Goal: Use online tool/utility: Utilize a website feature to perform a specific function

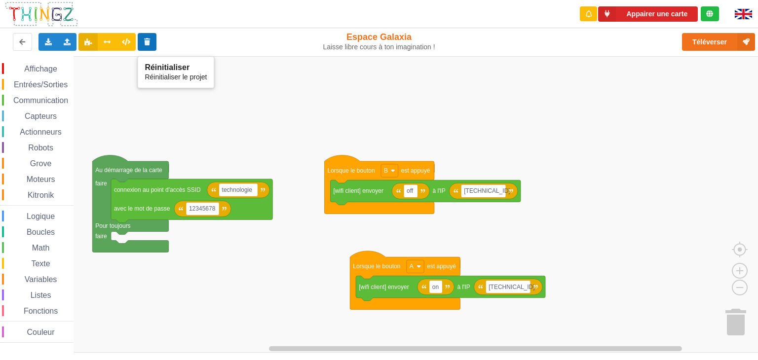
click at [149, 44] on icon at bounding box center [147, 41] width 8 height 6
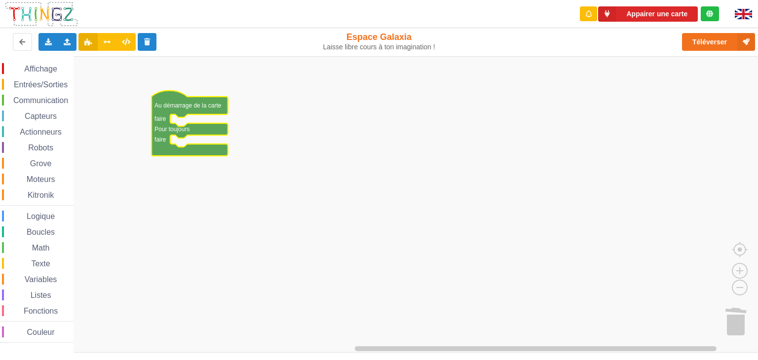
click at [45, 97] on span "Communication" at bounding box center [41, 100] width 58 height 8
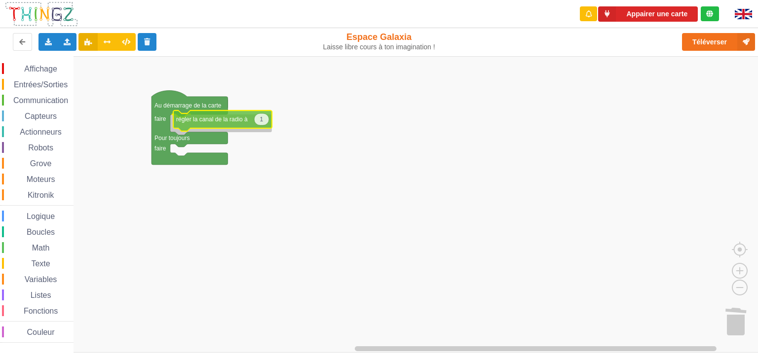
click at [198, 122] on div "Affichage Entrées/Sorties Communication Capteurs Actionneurs Robots Grove Moteu…" at bounding box center [382, 204] width 765 height 297
click at [262, 125] on icon "Espace de travail de Blocky" at bounding box center [258, 123] width 15 height 12
type input "12"
click at [296, 178] on rect "Espace de travail de Blocky" at bounding box center [382, 204] width 765 height 297
click at [43, 101] on span "Communication" at bounding box center [41, 100] width 58 height 8
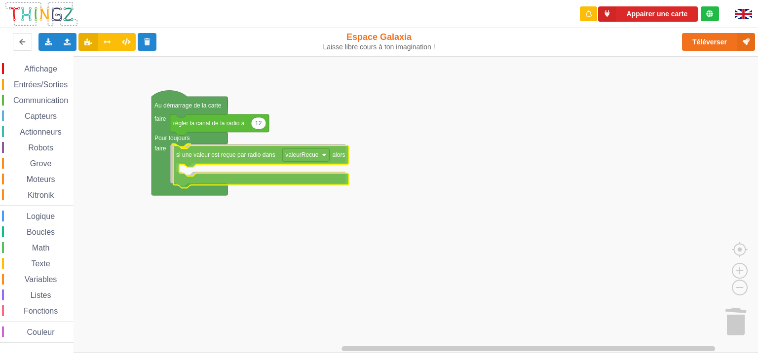
click at [194, 156] on div "Affichage Entrées/Sorties Communication Capteurs Actionneurs Robots Grove Moteu…" at bounding box center [382, 204] width 765 height 297
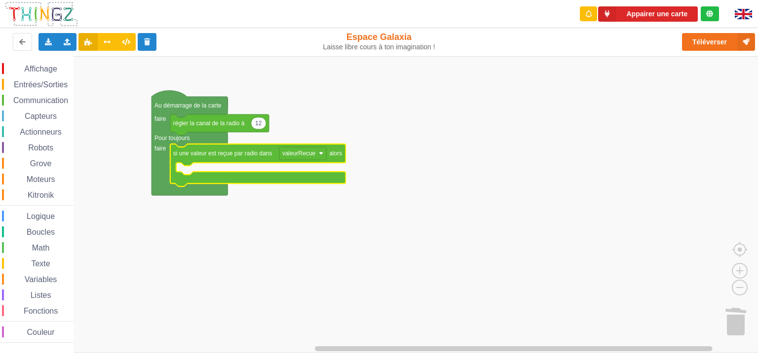
click at [49, 67] on span "Affichage" at bounding box center [41, 69] width 36 height 8
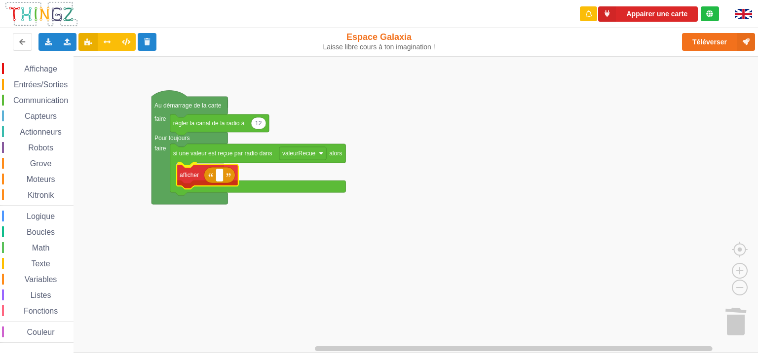
click at [193, 177] on div "Affichage Entrées/Sorties Communication Capteurs Actionneurs Robots Grove Moteu…" at bounding box center [382, 204] width 765 height 297
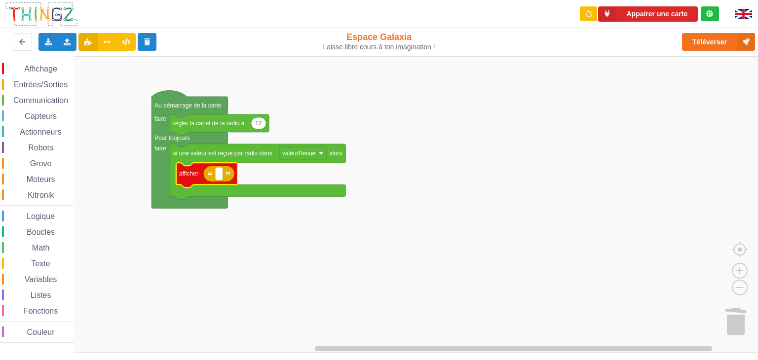
click at [48, 281] on span "Variables" at bounding box center [41, 279] width 36 height 8
click at [229, 173] on div "Affichage Entrées/Sorties Communication Capteurs Actionneurs Robots Grove Moteu…" at bounding box center [382, 204] width 765 height 297
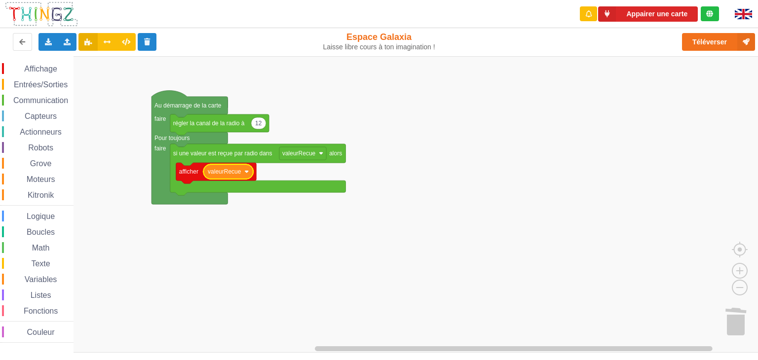
click at [41, 83] on span "Entrées/Sorties" at bounding box center [40, 84] width 57 height 8
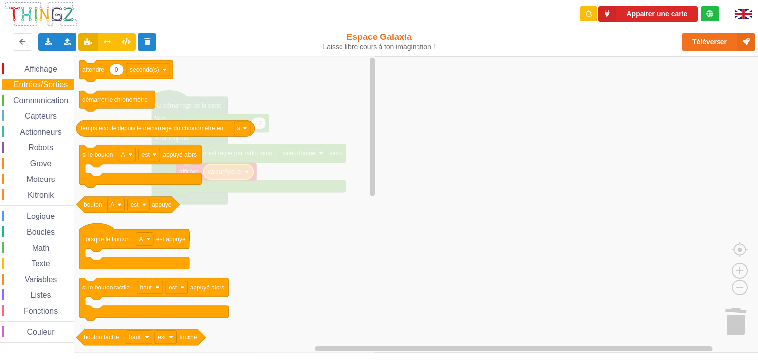
click at [42, 115] on span "Capteurs" at bounding box center [40, 116] width 35 height 8
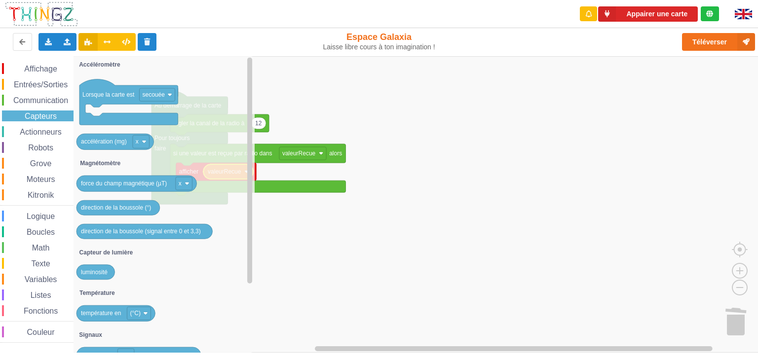
click at [47, 82] on span "Entrées/Sorties" at bounding box center [40, 84] width 57 height 8
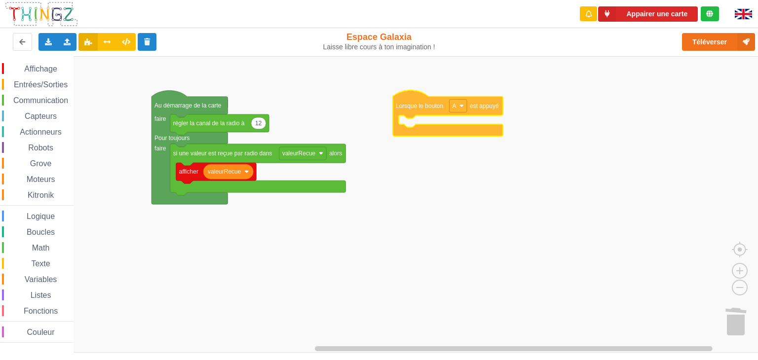
click at [411, 105] on div "Affichage Entrées/Sorties Communication Capteurs Actionneurs Robots Grove Moteu…" at bounding box center [382, 204] width 765 height 297
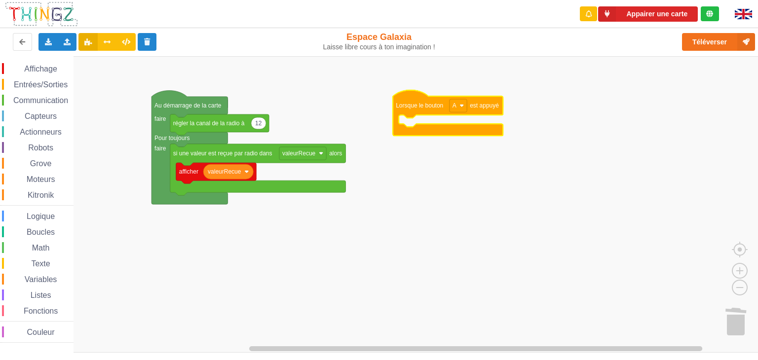
click at [43, 105] on div "Communication" at bounding box center [38, 100] width 72 height 11
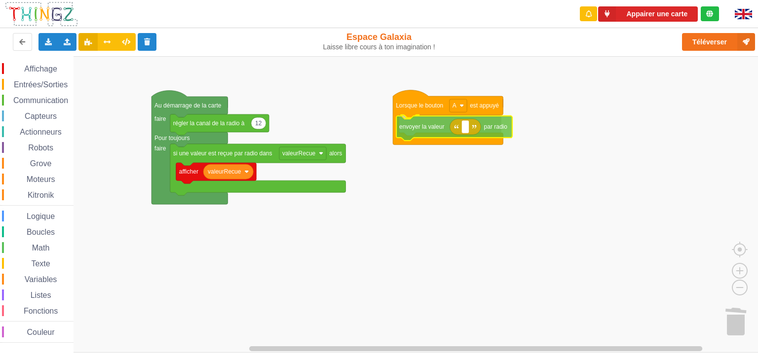
click at [426, 130] on div "Affichage Entrées/Sorties Communication Capteurs Actionneurs Robots Grove Moteu…" at bounding box center [382, 204] width 765 height 297
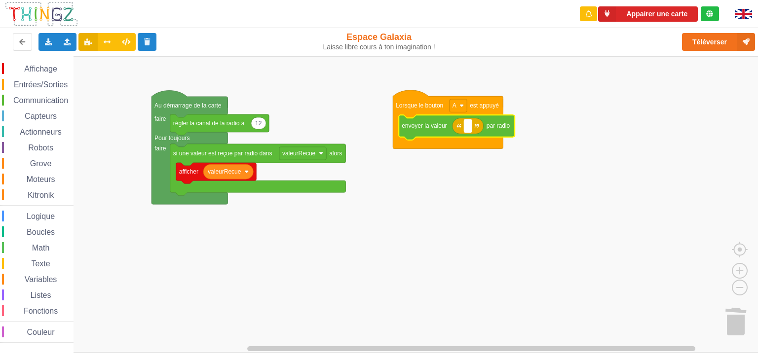
click at [467, 128] on text "Espace de travail de Blocky" at bounding box center [467, 125] width 1 height 7
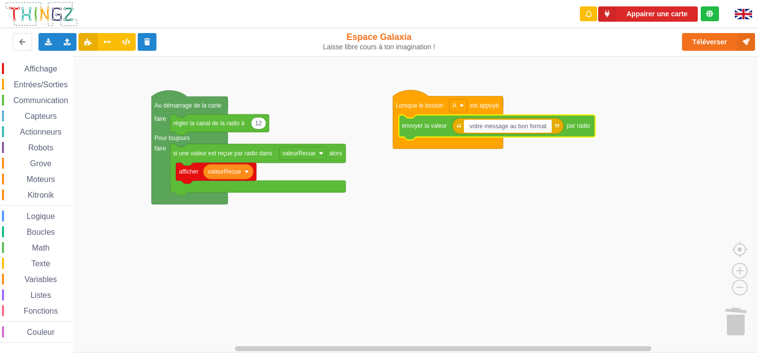
type input "votre message au bon format!"
click at [463, 205] on rect "Espace de travail de Blocky" at bounding box center [382, 204] width 765 height 297
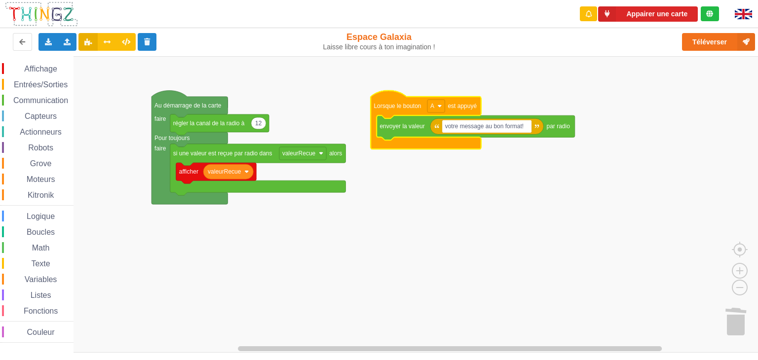
click at [422, 219] on rect "Espace de travail de Blocky" at bounding box center [382, 204] width 765 height 297
click at [43, 42] on div "Exporter l'assemblage de blocs Exporter l'assemblage de blocs au format Python" at bounding box center [47, 42] width 19 height 18
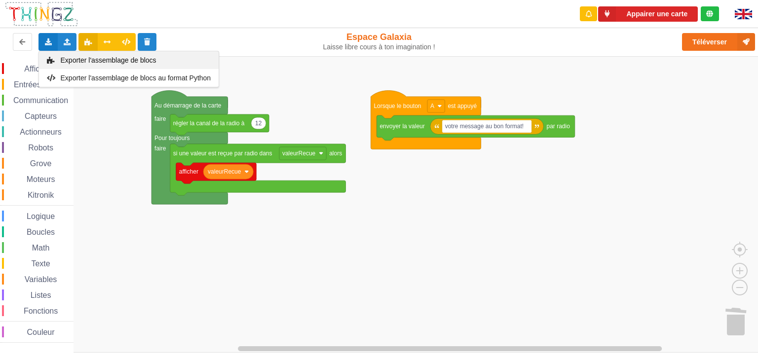
click at [47, 57] on icon at bounding box center [51, 60] width 8 height 7
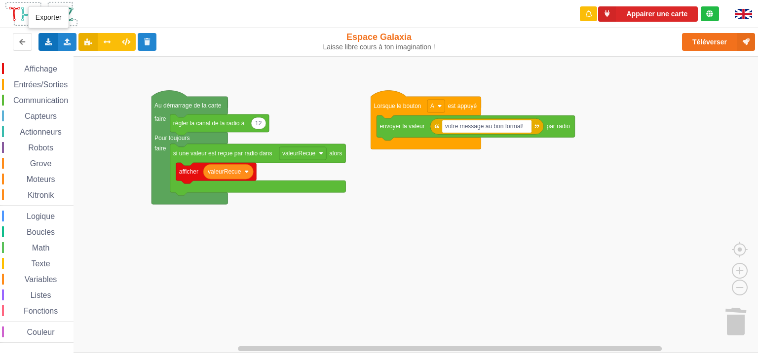
click at [53, 47] on div "Exporter l'assemblage de blocs Exporter l'assemblage de blocs au format Python" at bounding box center [47, 42] width 19 height 18
click at [61, 46] on div "Importer un assemblage de blocs Importer du code Python" at bounding box center [67, 42] width 19 height 18
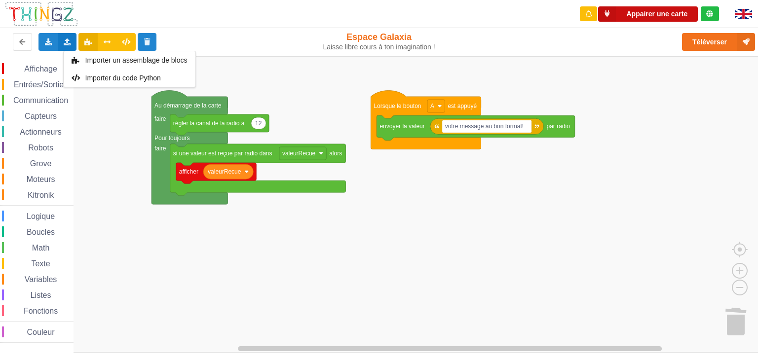
click at [661, 14] on button "Appairer une carte" at bounding box center [648, 13] width 100 height 15
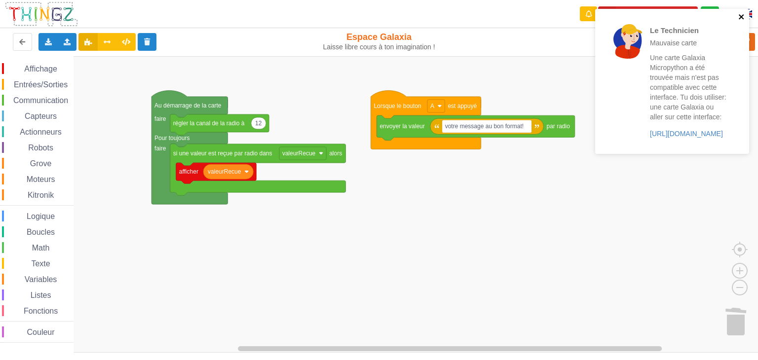
click at [742, 16] on icon "close" at bounding box center [741, 16] width 5 height 5
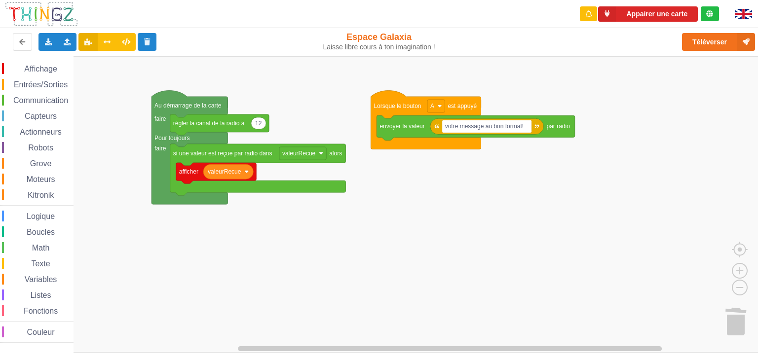
click at [647, 16] on div "Le Technicien Mauvaise carte Une carte Galaxia Micropython a été trouvée mais n…" at bounding box center [672, 85] width 158 height 156
click at [646, 16] on button "Appairer une carte" at bounding box center [648, 13] width 100 height 15
click at [646, 13] on button "Appairer une carte" at bounding box center [648, 13] width 100 height 15
click at [656, 11] on button "Appairer une carte" at bounding box center [648, 13] width 100 height 15
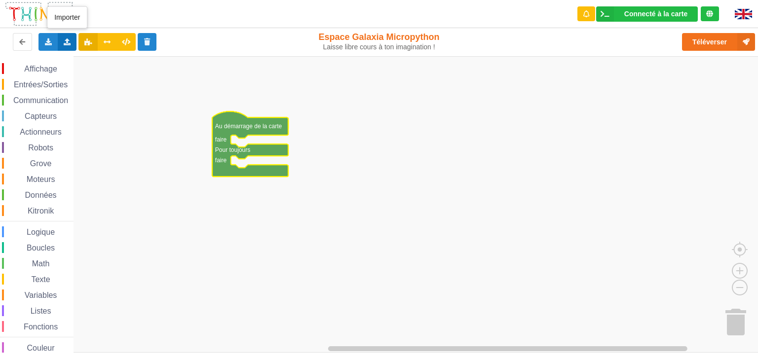
click at [66, 43] on icon at bounding box center [67, 41] width 8 height 6
click at [81, 64] on div "Importer un assemblage de blocs" at bounding box center [130, 60] width 132 height 18
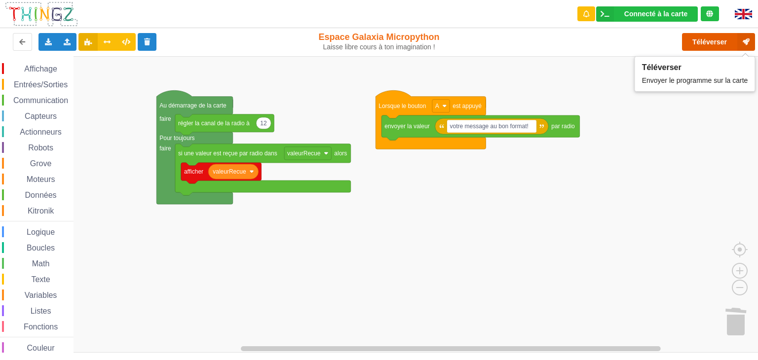
click at [715, 41] on button "Téléverser" at bounding box center [718, 42] width 73 height 18
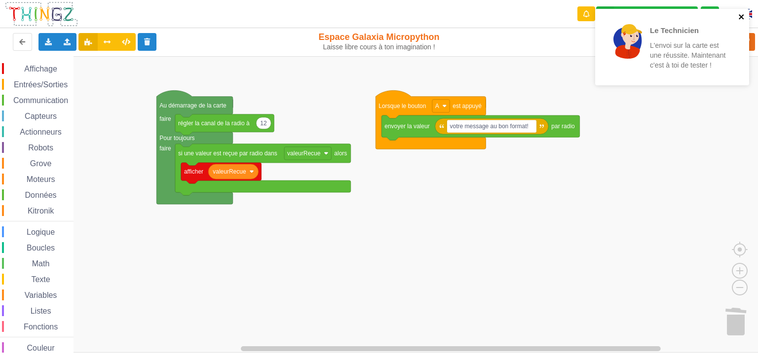
click at [738, 16] on icon "close" at bounding box center [741, 17] width 7 height 8
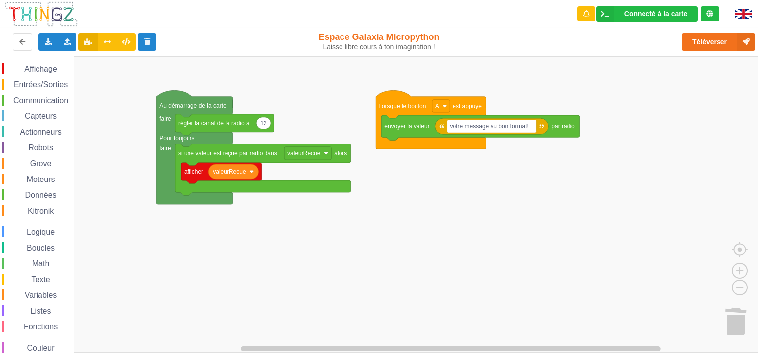
click at [41, 99] on span "Communication" at bounding box center [41, 100] width 58 height 8
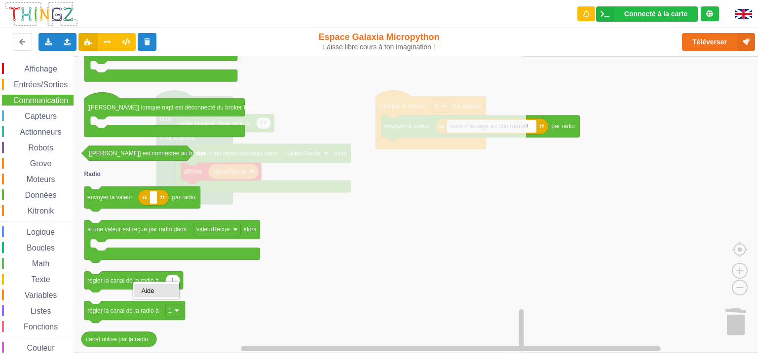
click at [147, 292] on div "Aide" at bounding box center [156, 290] width 30 height 7
click at [177, 312] on image "Espace de travail de Blocky" at bounding box center [177, 310] width 4 height 4
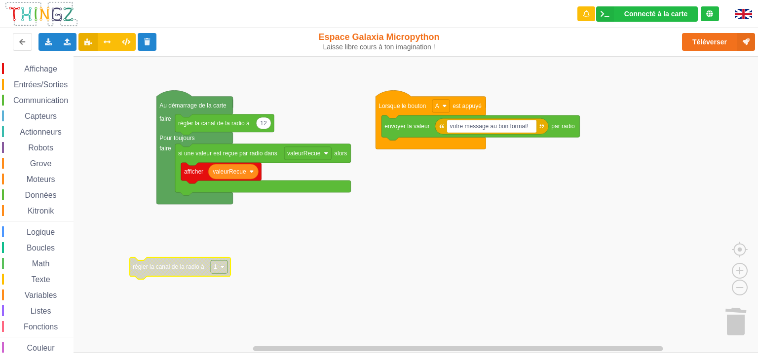
click at [223, 267] on image "Espace de travail de Blocky" at bounding box center [222, 267] width 4 height 4
click at [218, 301] on div "6" at bounding box center [222, 303] width 24 height 7
click at [224, 264] on rect "Espace de travail de Blocky" at bounding box center [219, 267] width 17 height 13
click at [213, 290] on div "1" at bounding box center [222, 290] width 24 height 7
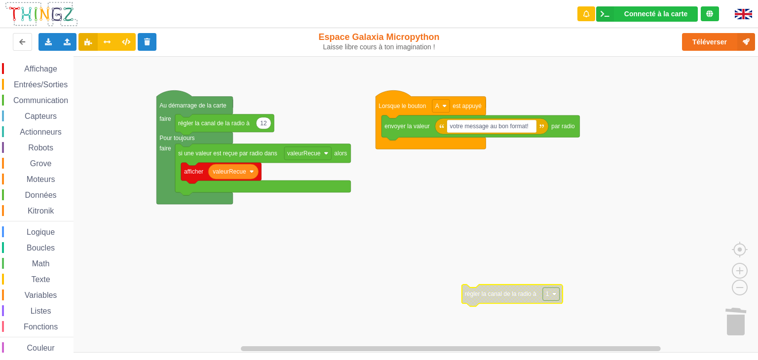
click at [555, 293] on image "Espace de travail de Blocky" at bounding box center [554, 294] width 4 height 4
click at [549, 333] on div "6" at bounding box center [554, 330] width 24 height 7
click at [49, 101] on span "Communication" at bounding box center [41, 100] width 58 height 8
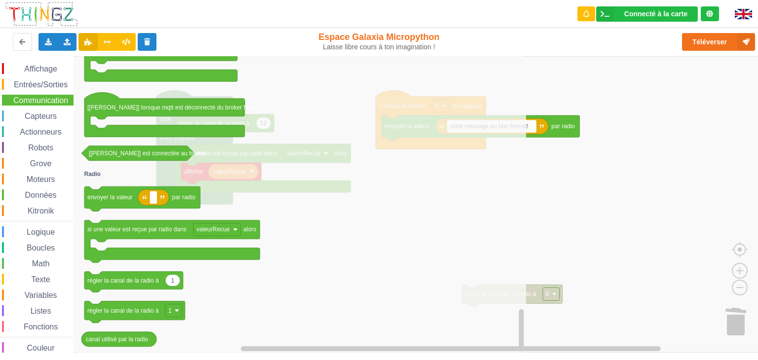
click at [207, 281] on icon "Espace de travail de Blocky" at bounding box center [302, 204] width 448 height 297
click at [239, 279] on icon "Espace de travail de Blocky" at bounding box center [302, 204] width 448 height 297
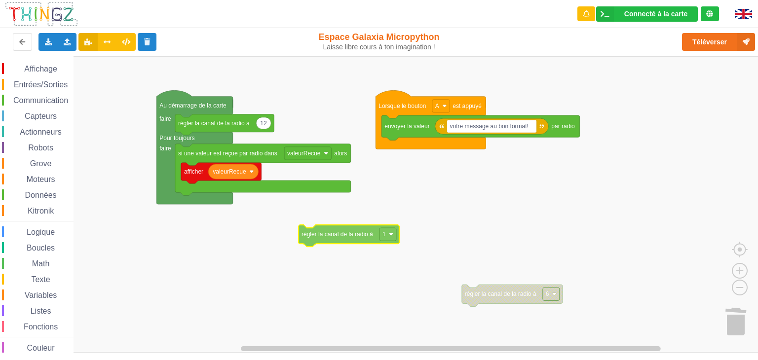
click at [336, 235] on div "Affichage Entrées/Sorties Communication Capteurs Actionneurs Robots Grove Moteu…" at bounding box center [382, 204] width 765 height 297
click at [557, 295] on rect "Espace de travail de Blocky" at bounding box center [551, 294] width 17 height 13
